Goal: Information Seeking & Learning: Learn about a topic

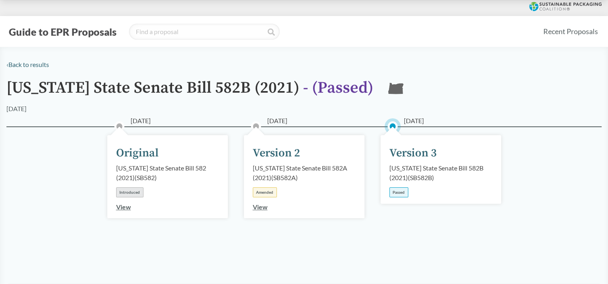
click at [125, 207] on link "View" at bounding box center [123, 207] width 15 height 8
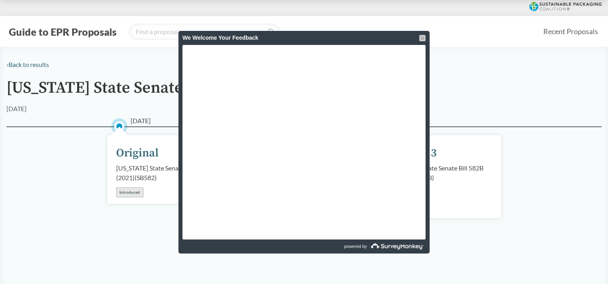
click at [423, 37] on div at bounding box center [422, 38] width 6 height 6
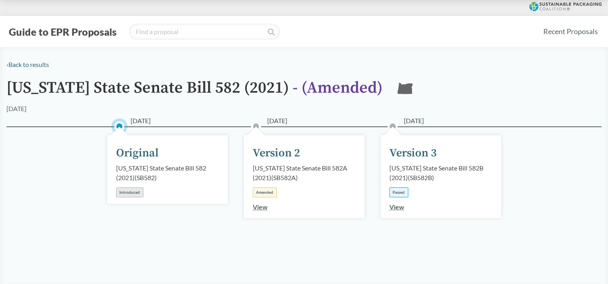
click at [395, 208] on link "View" at bounding box center [396, 207] width 15 height 8
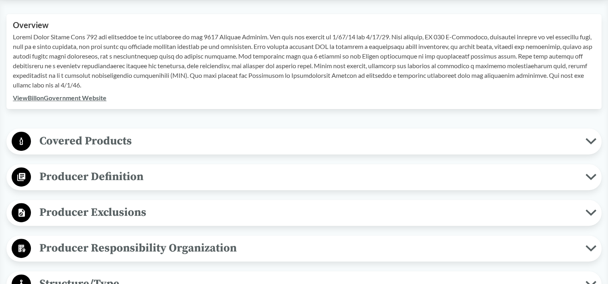
scroll to position [281, 0]
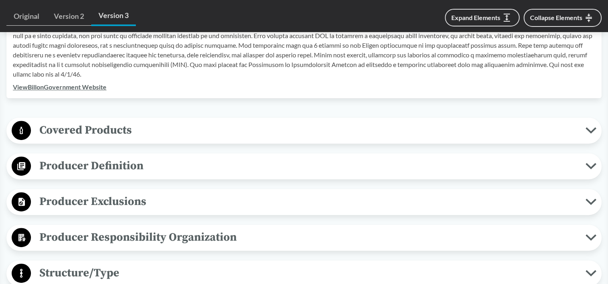
click at [587, 204] on icon at bounding box center [590, 202] width 11 height 6
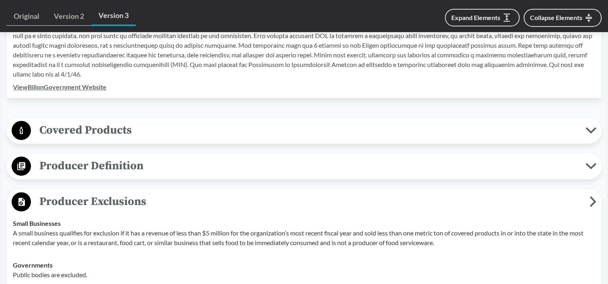
click at [585, 164] on span "Producer Definition" at bounding box center [308, 166] width 554 height 18
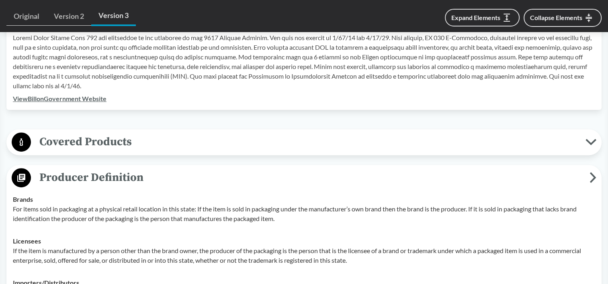
scroll to position [241, 0]
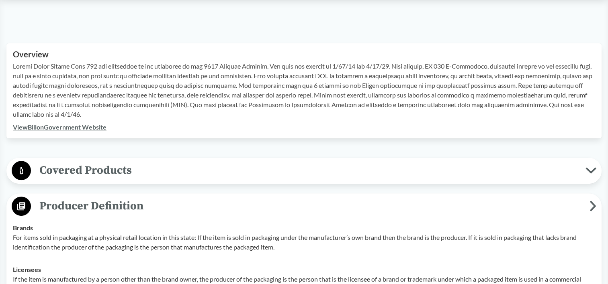
click at [591, 171] on icon at bounding box center [590, 171] width 8 height 4
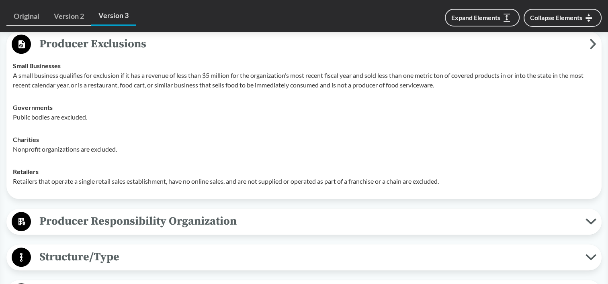
scroll to position [803, 0]
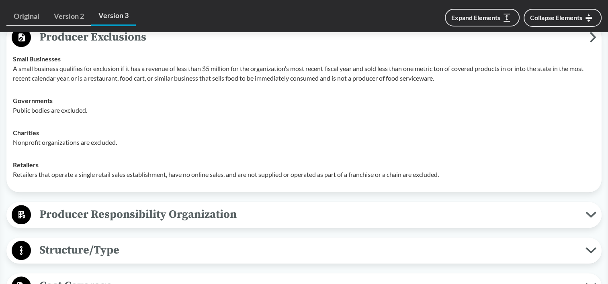
click at [589, 218] on icon at bounding box center [590, 215] width 11 height 6
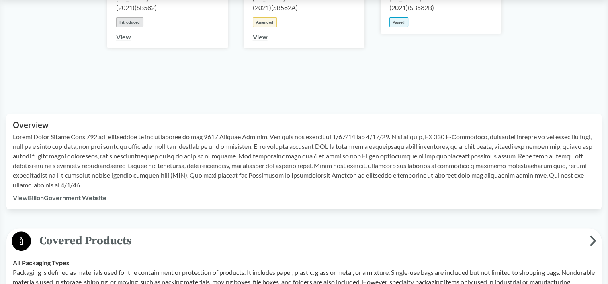
scroll to position [0, 0]
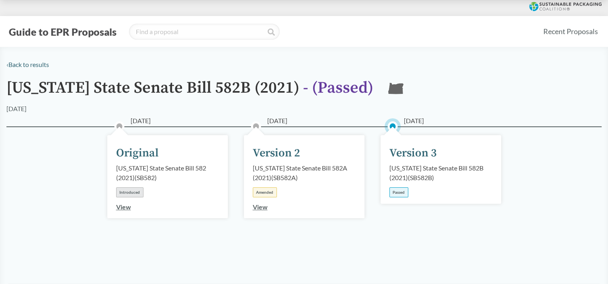
click at [388, 88] on icon at bounding box center [395, 88] width 15 height 11
click at [403, 195] on div "Passed" at bounding box center [398, 193] width 19 height 10
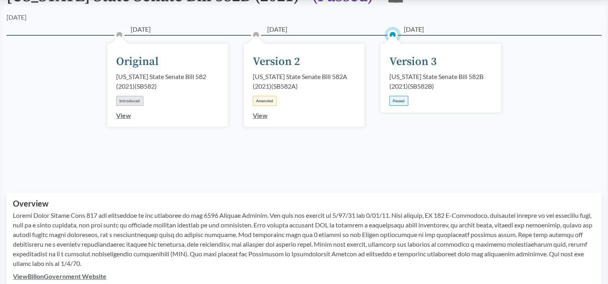
scroll to position [241, 0]
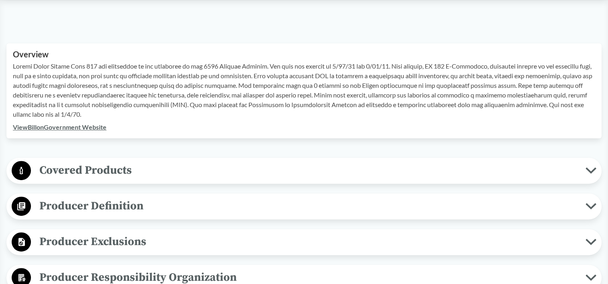
click at [55, 126] on link "View Bill on Government Website" at bounding box center [60, 127] width 94 height 8
click at [67, 128] on link "View Bill on Government Website" at bounding box center [60, 127] width 94 height 8
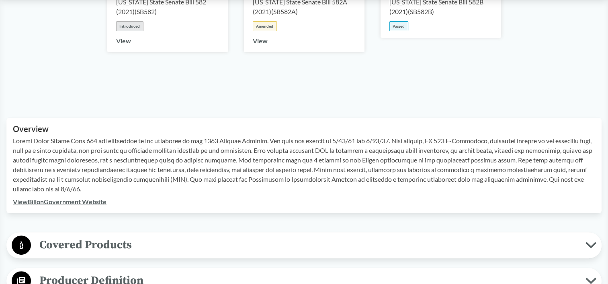
scroll to position [161, 0]
